Goal: Communication & Community: Participate in discussion

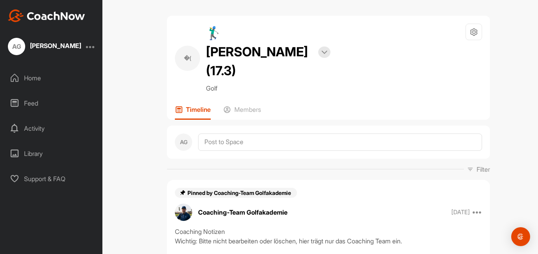
click at [188, 106] on p "Timeline" at bounding box center [198, 110] width 25 height 8
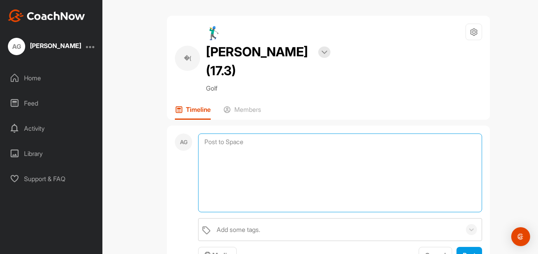
click at [220, 134] on textarea at bounding box center [340, 173] width 284 height 79
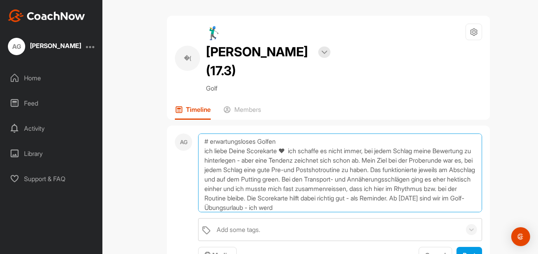
scroll to position [10, 0]
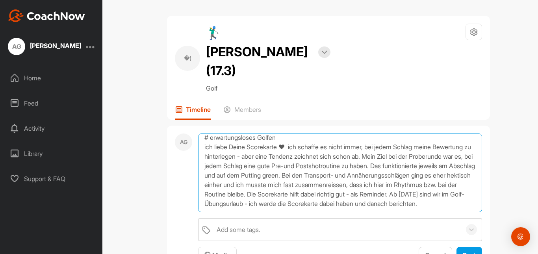
click at [286, 134] on textarea "# erwartungsloses Golfen ich liebe Deine Scorekarte ♥ ich schaffe es nicht imme…" at bounding box center [340, 173] width 284 height 79
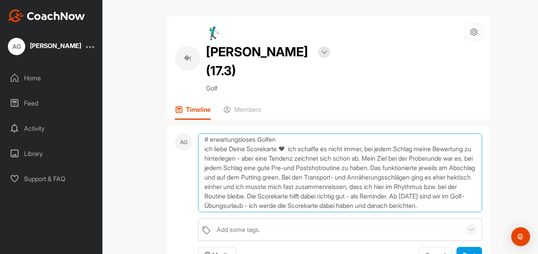
scroll to position [0, 0]
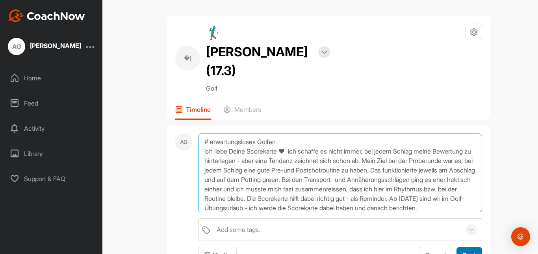
type textarea "# erwartungsloses Golfen ich liebe Deine Scorekarte ♥ ich schaffe es nicht imme…"
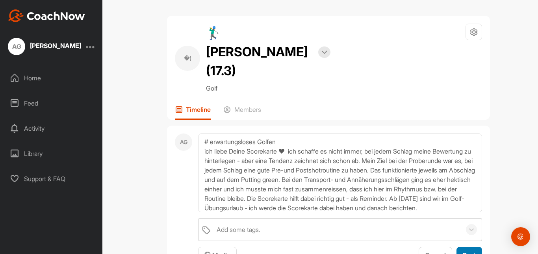
click at [465, 251] on span "Post" at bounding box center [469, 255] width 13 height 8
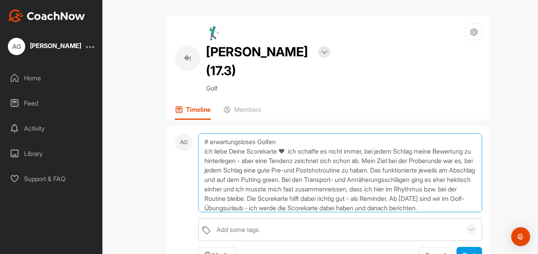
click at [232, 134] on textarea "# erwartungsloses Golfen ich liebe Deine Scorekarte ♥ ich schaffe es nicht imme…" at bounding box center [340, 173] width 284 height 79
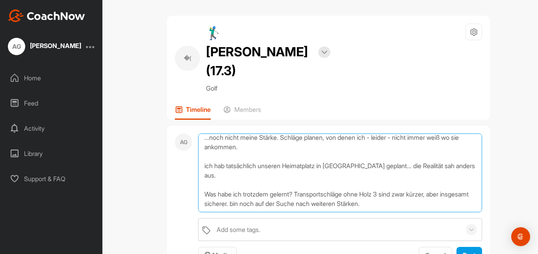
scroll to position [38, 0]
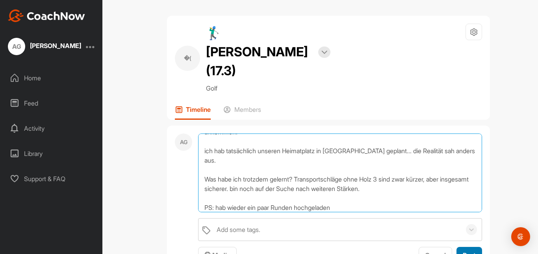
type textarea "# Course management ...noch nicht meine Stärke. Schläge planen, von denen ich -…"
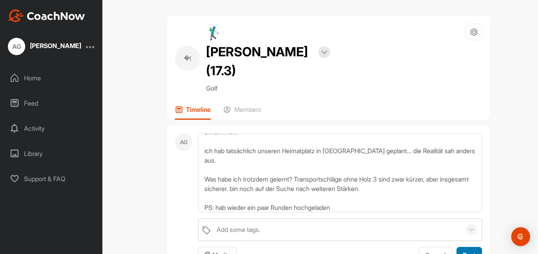
click at [471, 251] on span "Post" at bounding box center [469, 255] width 13 height 8
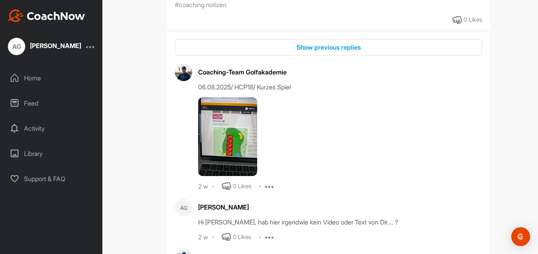
scroll to position [0, 0]
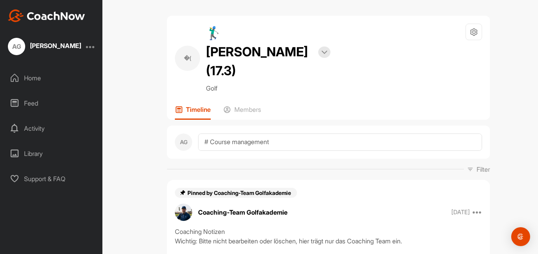
click at [256, 50] on h2 "🏌‍♂ [PERSON_NAME] (17.3)" at bounding box center [259, 52] width 106 height 57
click at [322, 50] on img at bounding box center [325, 52] width 6 height 4
click at [31, 76] on div "Home" at bounding box center [51, 78] width 95 height 20
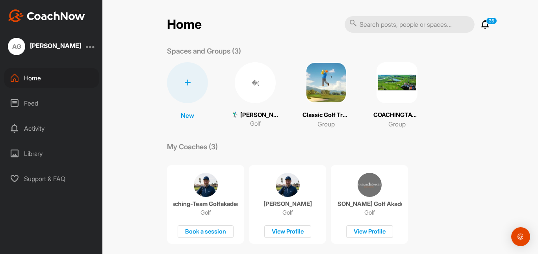
click at [37, 44] on div "[PERSON_NAME]" at bounding box center [55, 46] width 51 height 6
click at [31, 43] on div "[PERSON_NAME]" at bounding box center [55, 46] width 51 height 6
click at [71, 46] on div "[PERSON_NAME]" at bounding box center [55, 46] width 51 height 6
click at [16, 49] on div "AG" at bounding box center [16, 46] width 17 height 17
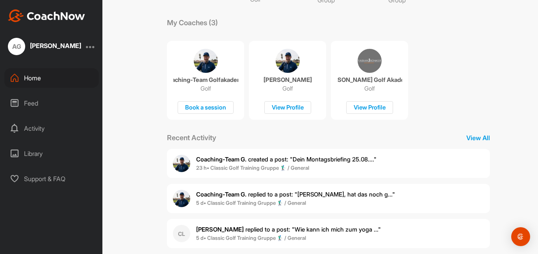
scroll to position [171, 0]
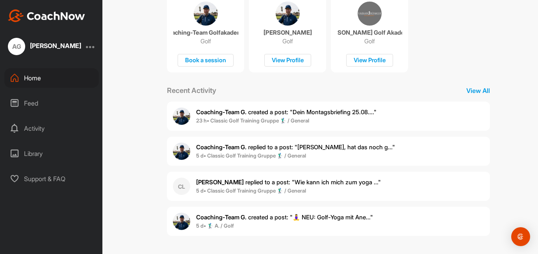
click at [37, 151] on div "Library" at bounding box center [51, 154] width 95 height 20
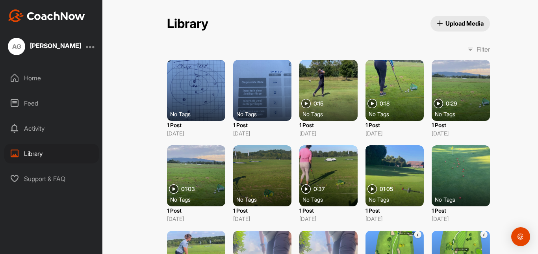
click at [32, 99] on div "Feed" at bounding box center [51, 103] width 95 height 20
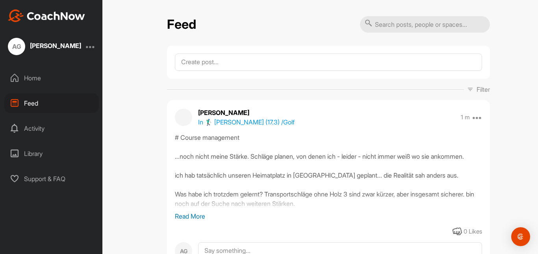
click at [31, 77] on div "Home" at bounding box center [51, 78] width 95 height 20
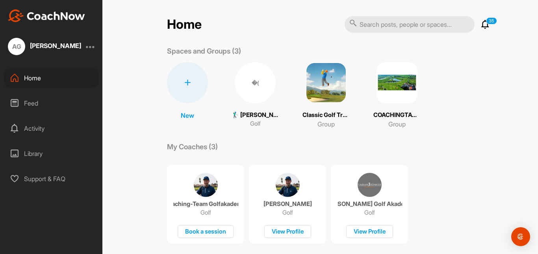
click at [254, 82] on div "�(" at bounding box center [255, 82] width 41 height 41
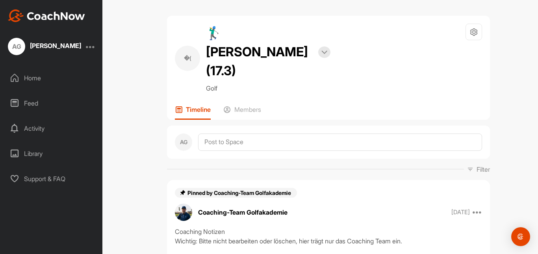
click at [185, 51] on div "�(" at bounding box center [187, 58] width 25 height 25
click at [192, 50] on div "�(" at bounding box center [187, 58] width 25 height 25
click at [325, 47] on div at bounding box center [324, 52] width 12 height 11
click at [270, 42] on h2 "🏌‍♂ [PERSON_NAME] (17.3)" at bounding box center [259, 52] width 106 height 57
click at [234, 54] on h2 "🏌‍♂ [PERSON_NAME] (17.3)" at bounding box center [259, 52] width 106 height 57
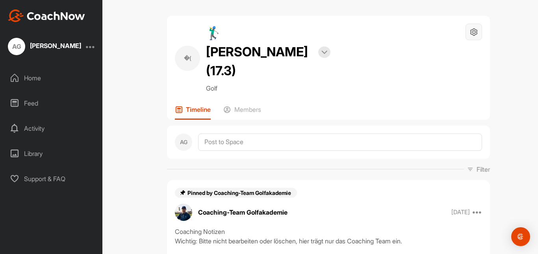
click at [478, 29] on div at bounding box center [474, 32] width 17 height 17
click at [461, 51] on li "Space Settings" at bounding box center [451, 54] width 64 height 25
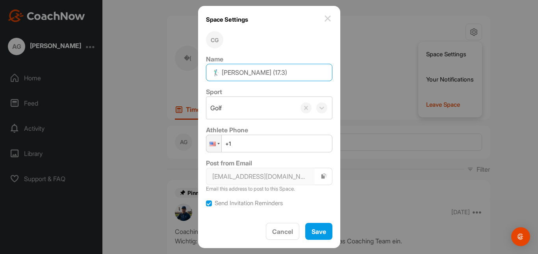
click at [290, 73] on input "🏌‍♂ [PERSON_NAME] (17.3)" at bounding box center [269, 72] width 126 height 17
type input "🏌‍♂ [PERSON_NAME] (17.)"
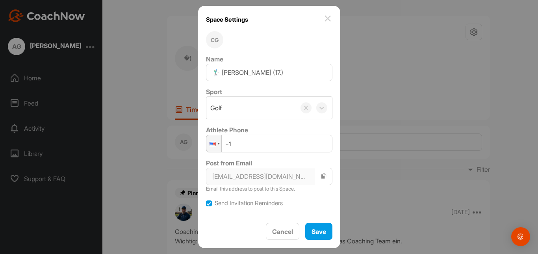
click at [323, 18] on img at bounding box center [327, 18] width 9 height 9
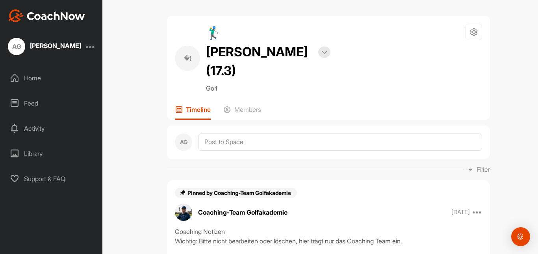
click at [23, 49] on div "AG" at bounding box center [16, 46] width 17 height 17
click at [32, 15] on img at bounding box center [46, 15] width 77 height 13
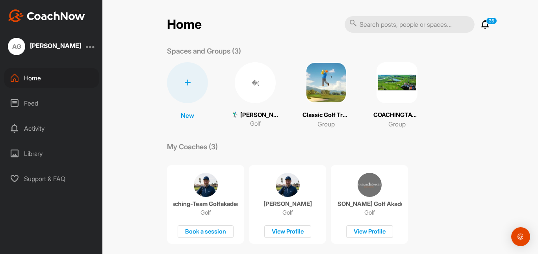
click at [484, 25] on icon at bounding box center [485, 24] width 9 height 9
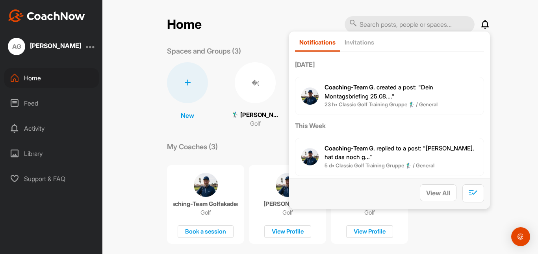
click at [484, 25] on icon at bounding box center [485, 24] width 9 height 9
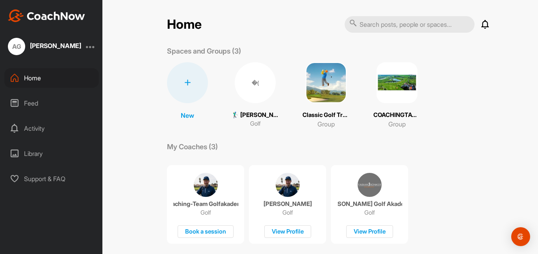
scroll to position [171, 0]
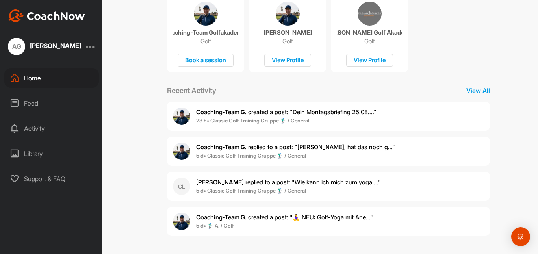
click at [47, 45] on div "[PERSON_NAME]" at bounding box center [55, 46] width 51 height 6
click at [33, 82] on div "Home" at bounding box center [51, 78] width 95 height 20
